Goal: Task Accomplishment & Management: Manage account settings

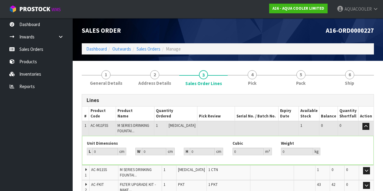
scroll to position [21, 0]
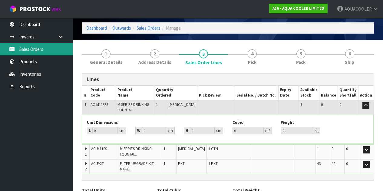
drag, startPoint x: 0, startPoint y: 0, endPoint x: 56, endPoint y: 51, distance: 75.7
click at [56, 51] on link "Sales Orders" at bounding box center [36, 49] width 73 height 12
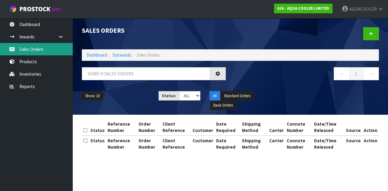
click at [56, 51] on div "Sales Orders Dashboard Outwards Sales Orders ← 1 → Show: 10 5 10 25 50 Status: …" at bounding box center [194, 81] width 388 height 163
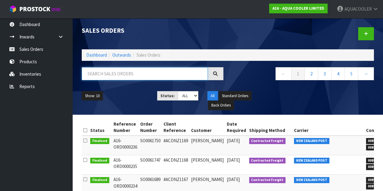
click at [93, 75] on input "text" at bounding box center [145, 73] width 126 height 13
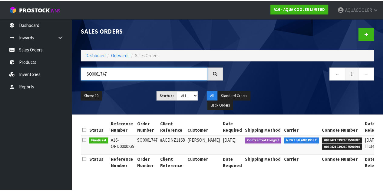
scroll to position [0, 32]
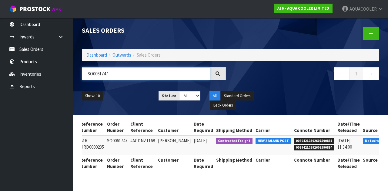
type input "SO0061747"
click at [383, 142] on icon at bounding box center [392, 142] width 5 height 4
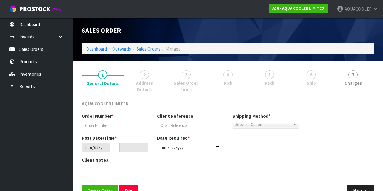
type input "SO0061747"
type input "#ACDNZ1168"
type input "[DATE]"
type input "06:00:29.000"
type input "[DATE]"
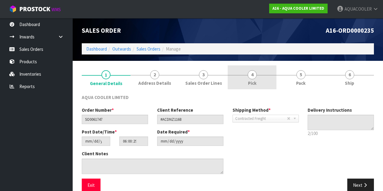
click at [239, 75] on link "4 Pick" at bounding box center [252, 77] width 49 height 24
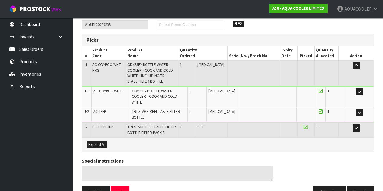
scroll to position [87, 0]
